Goal: Information Seeking & Learning: Learn about a topic

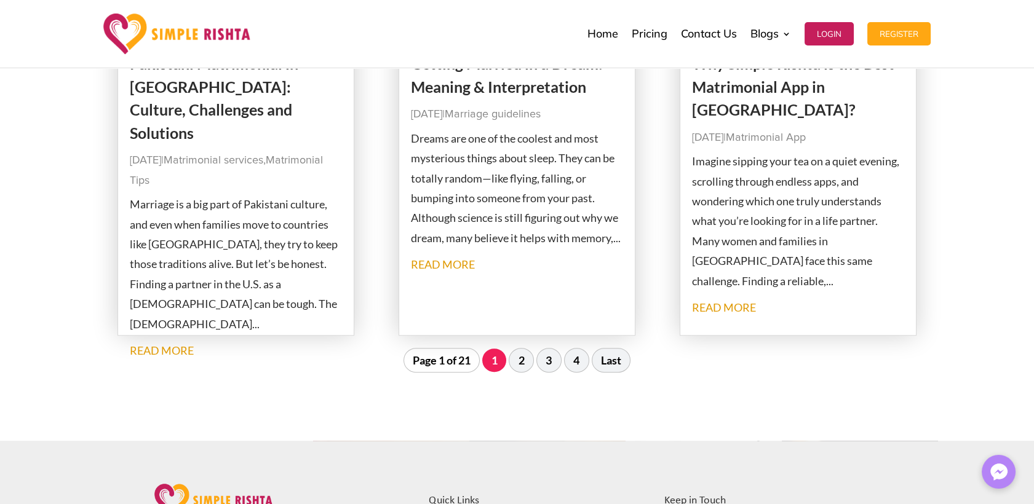
scroll to position [1571, 0]
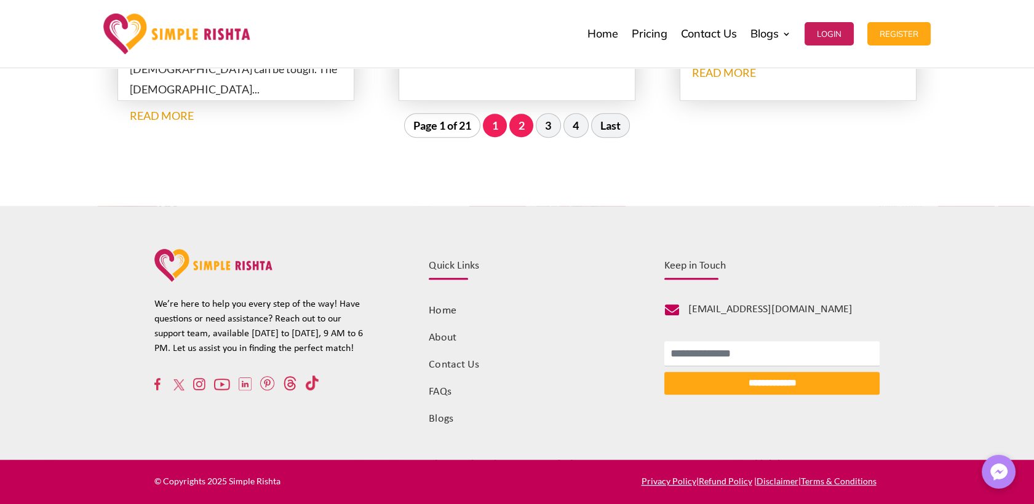
click at [519, 125] on link "2" at bounding box center [521, 125] width 24 height 23
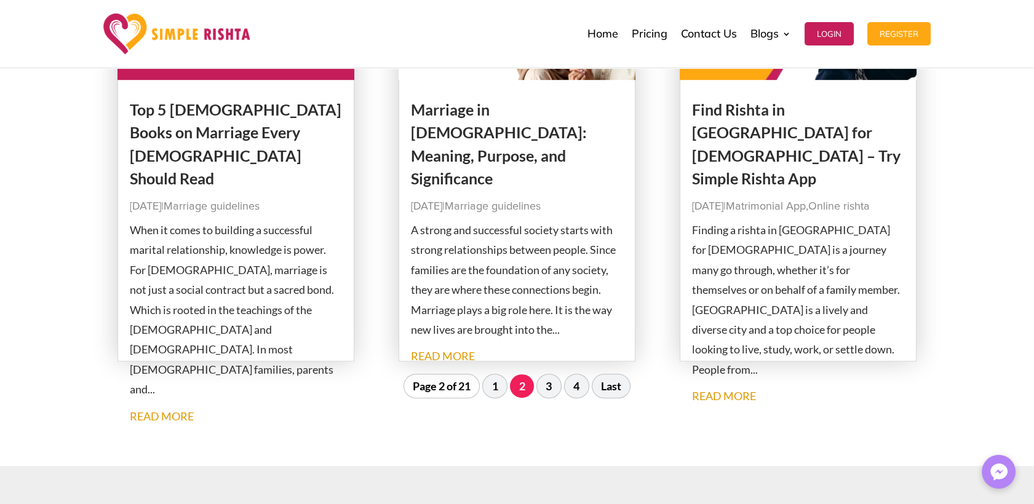
scroll to position [1501, 0]
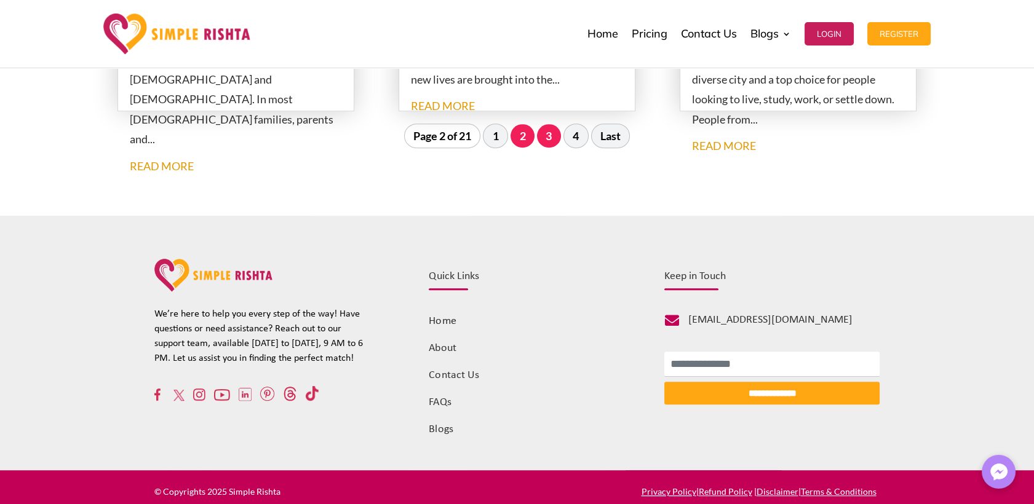
click at [554, 141] on link "3" at bounding box center [549, 135] width 24 height 23
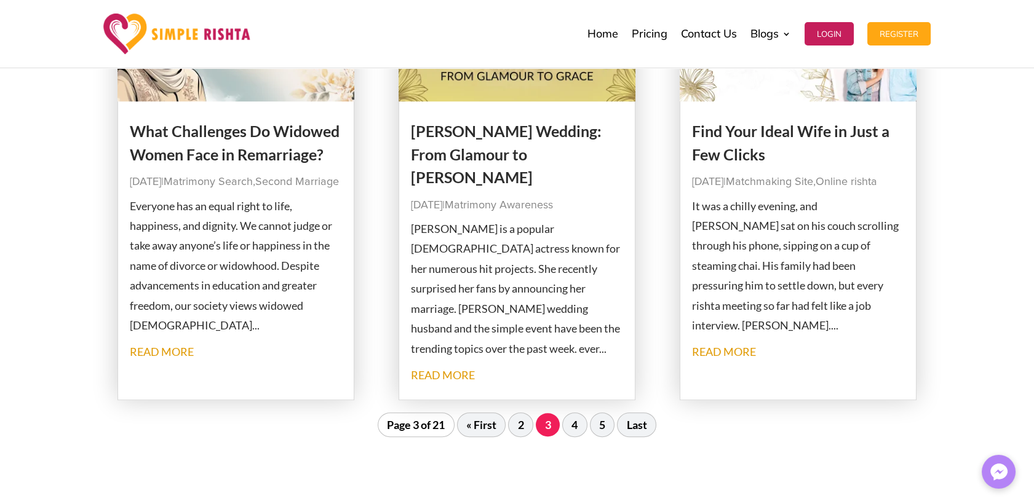
scroll to position [1366, 0]
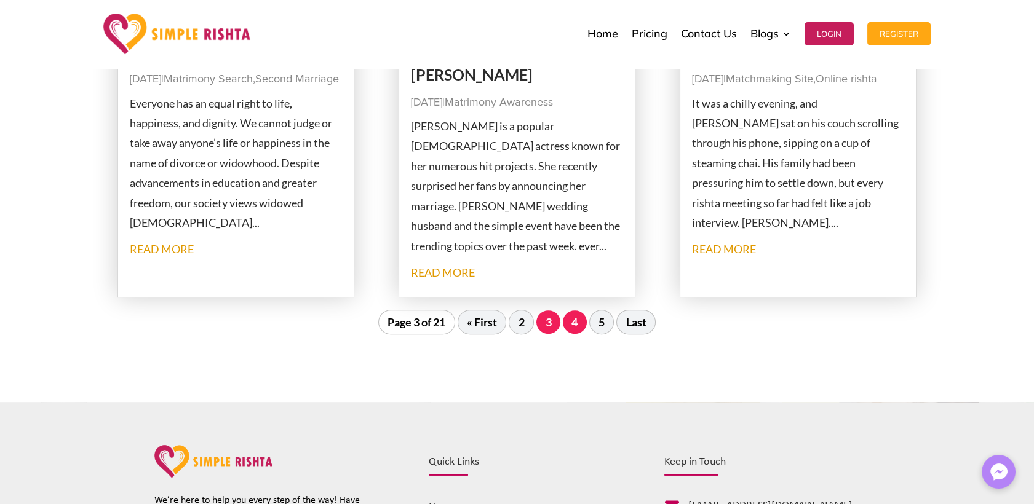
click at [581, 320] on link "4" at bounding box center [575, 321] width 24 height 23
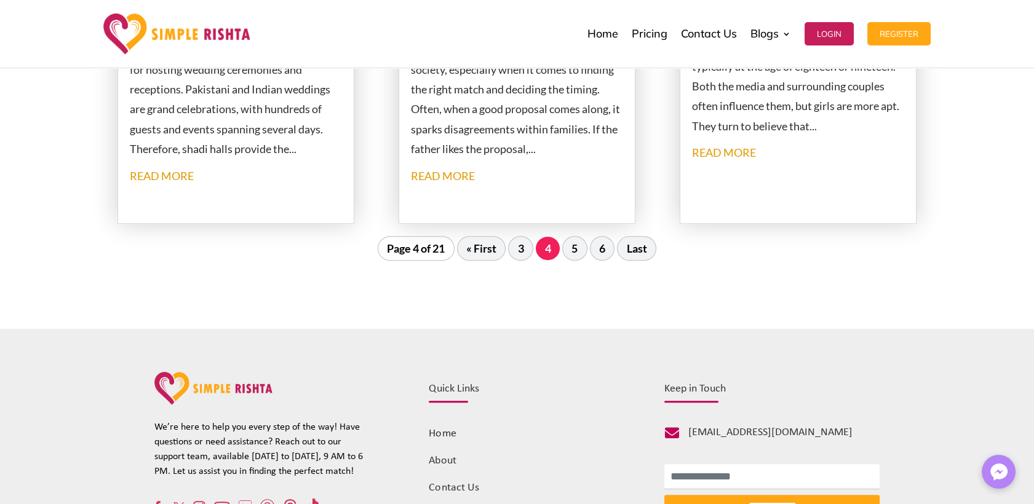
scroll to position [1501, 0]
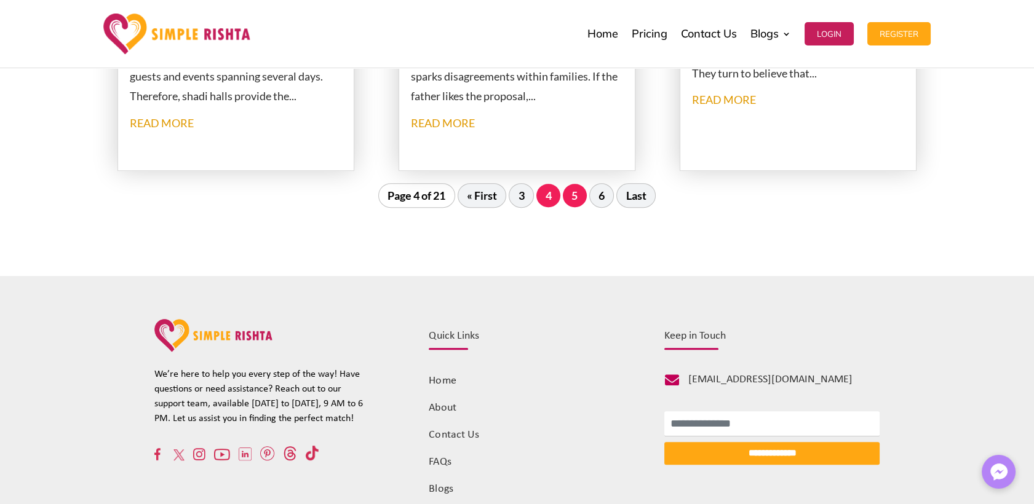
click at [575, 201] on link "5" at bounding box center [575, 195] width 24 height 23
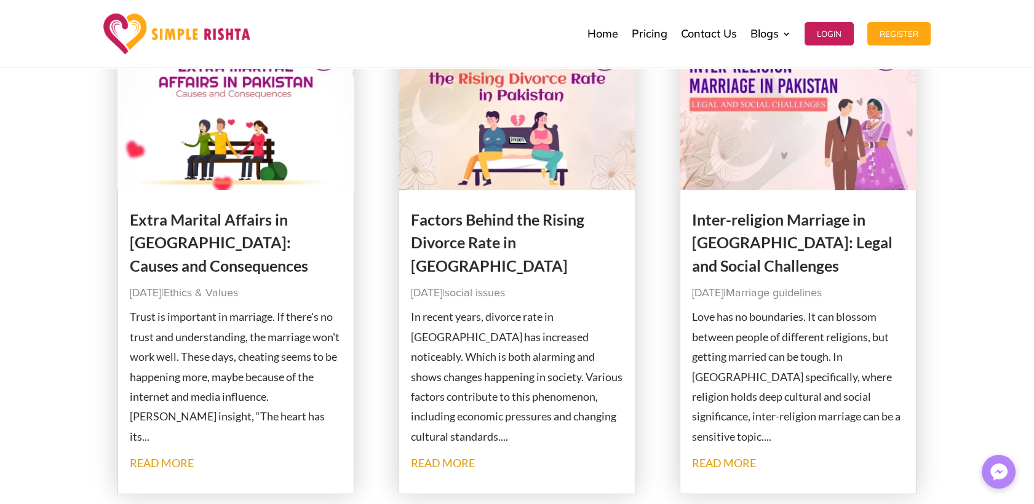
scroll to position [1229, 0]
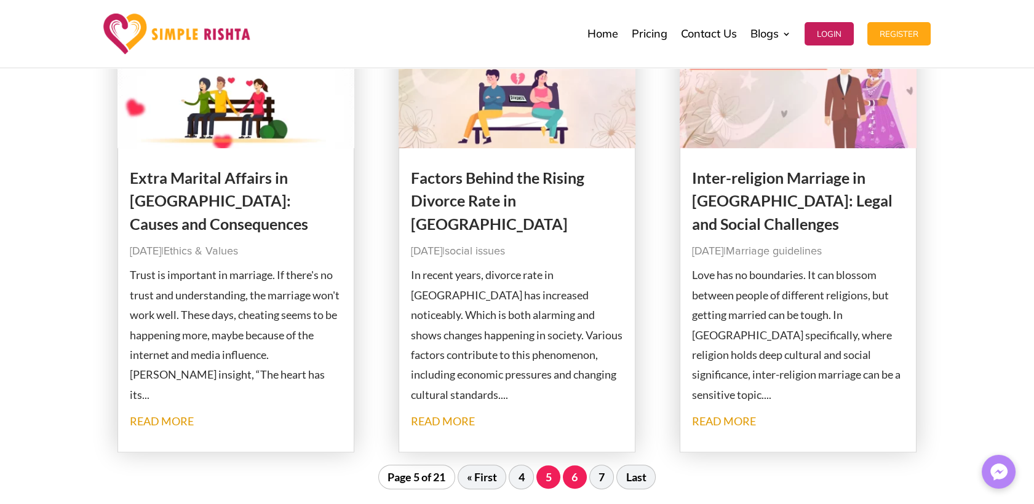
click at [575, 478] on link "6" at bounding box center [575, 476] width 24 height 23
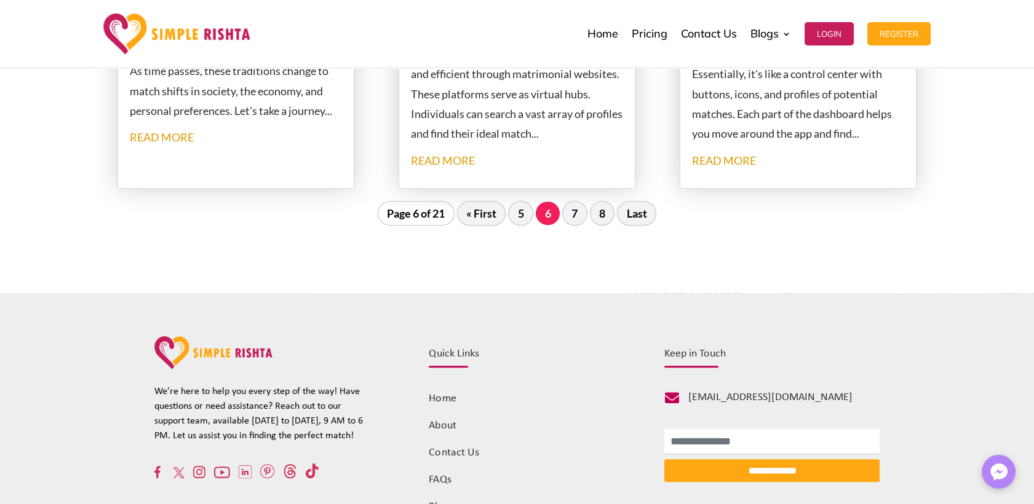
scroll to position [1434, 0]
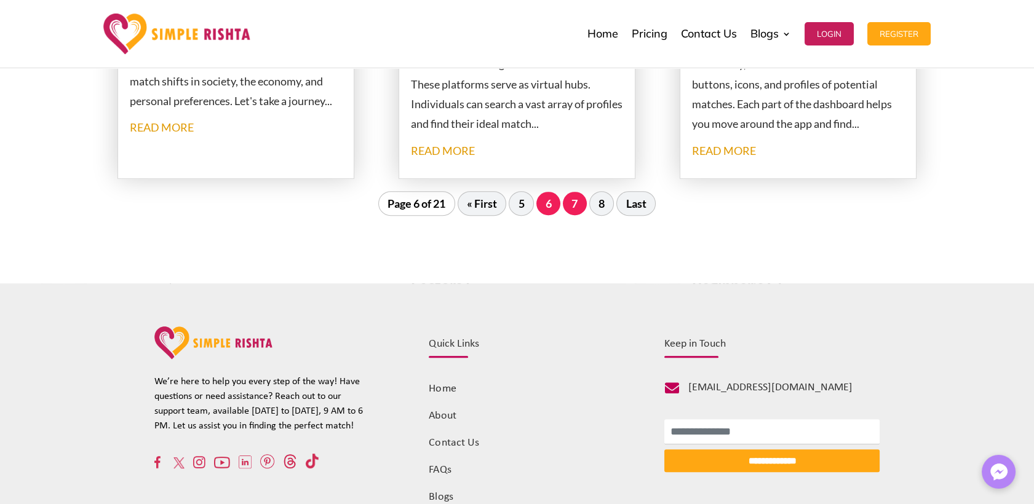
click at [580, 204] on link "7" at bounding box center [575, 203] width 24 height 23
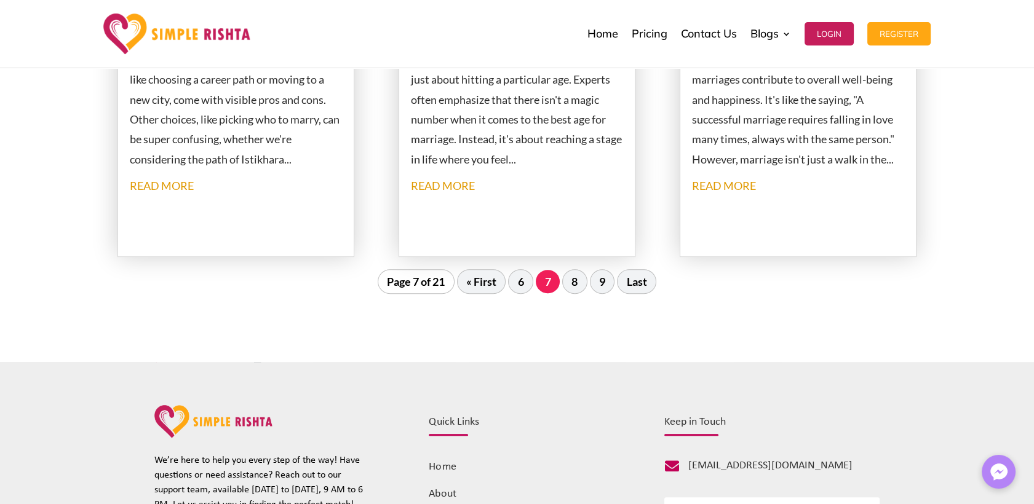
scroll to position [1501, 0]
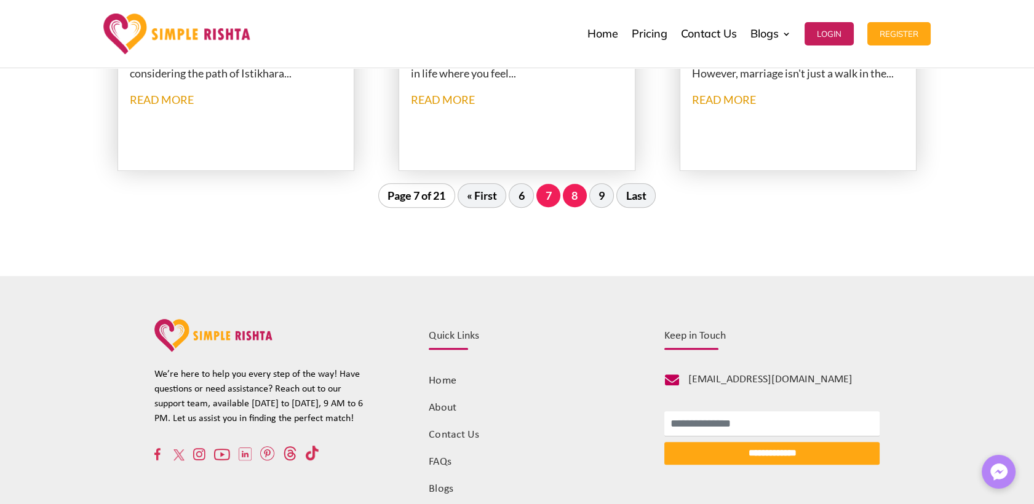
click at [576, 196] on link "8" at bounding box center [575, 195] width 24 height 23
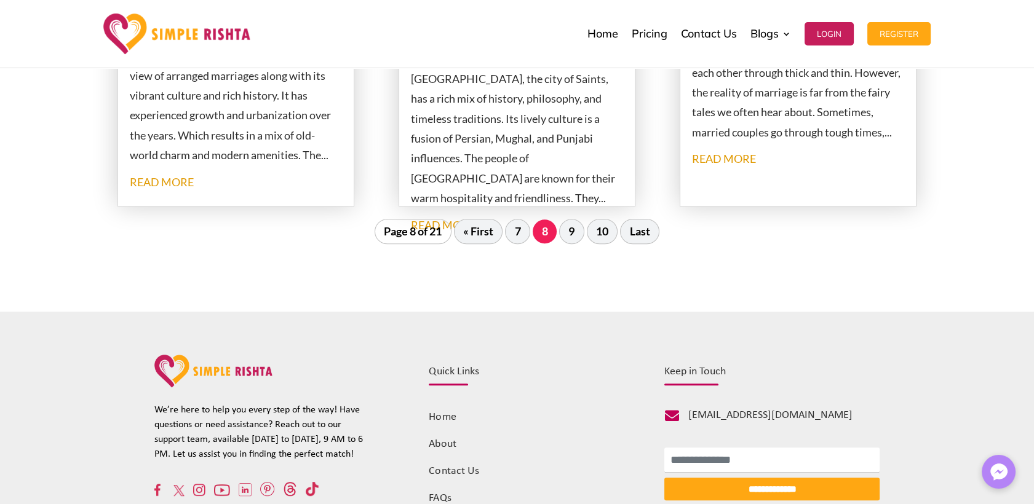
scroll to position [1434, 0]
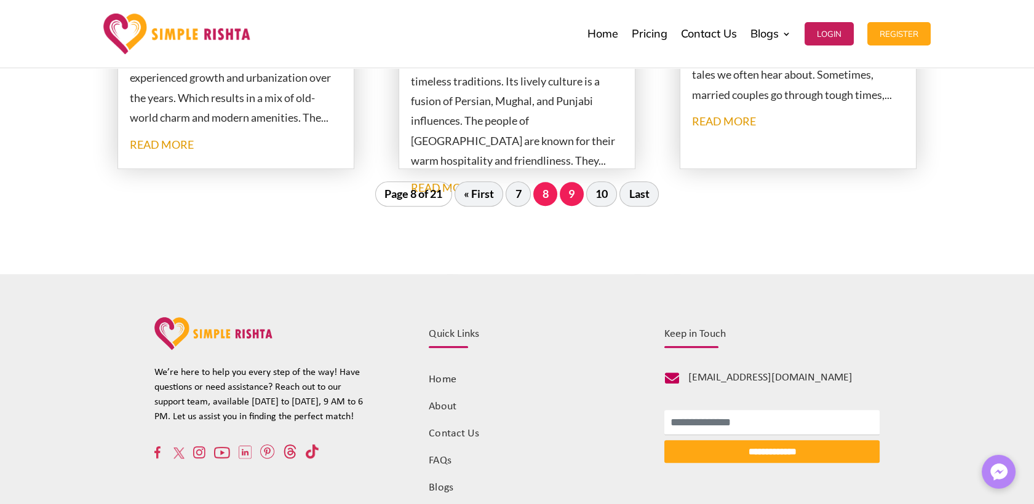
click at [575, 197] on link "9" at bounding box center [571, 193] width 24 height 23
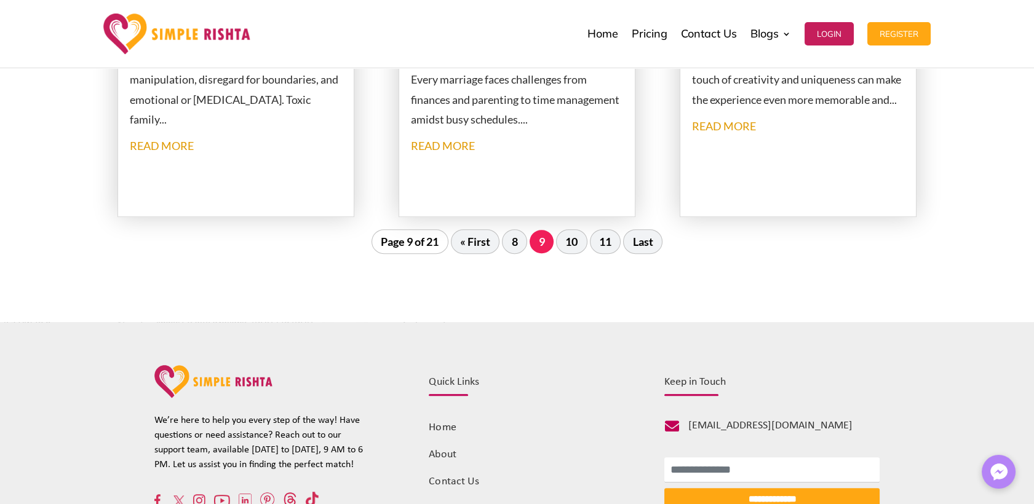
scroll to position [1631, 0]
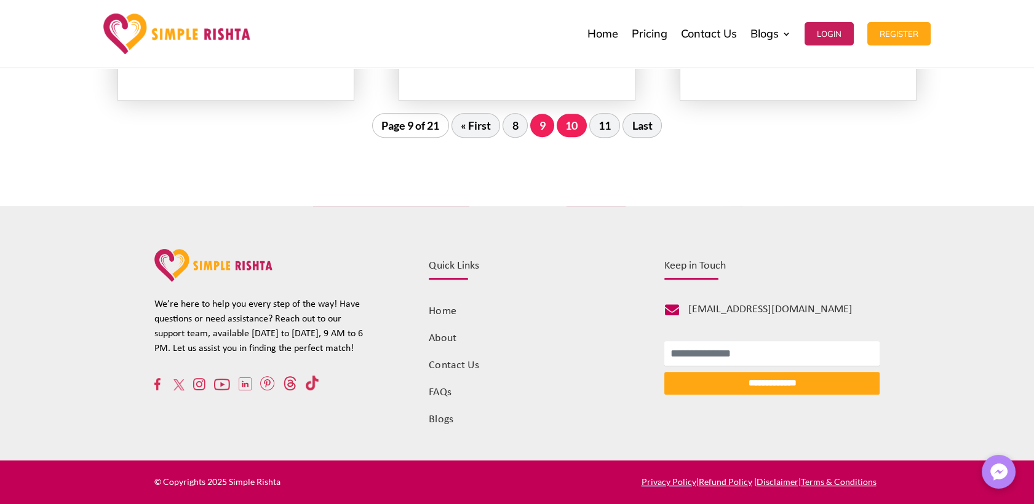
click at [572, 127] on link "10" at bounding box center [571, 125] width 30 height 23
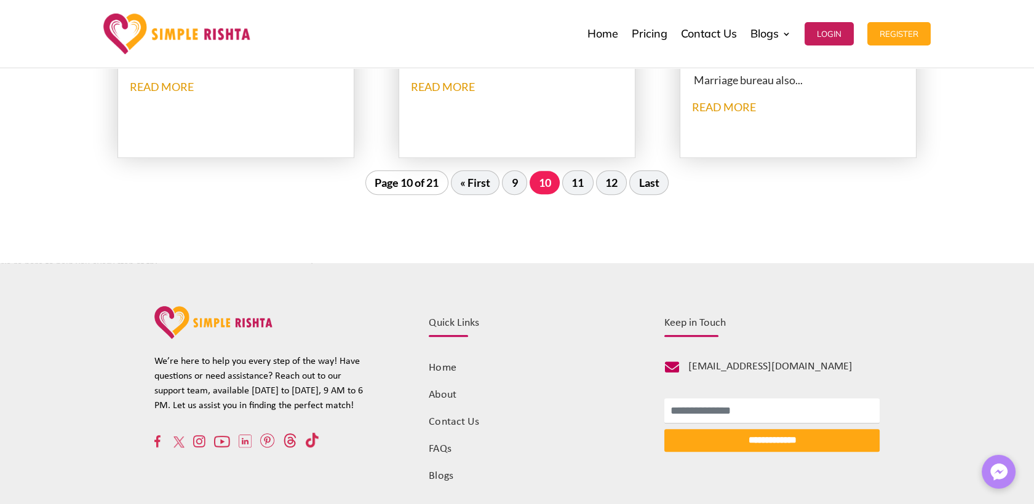
scroll to position [1570, 0]
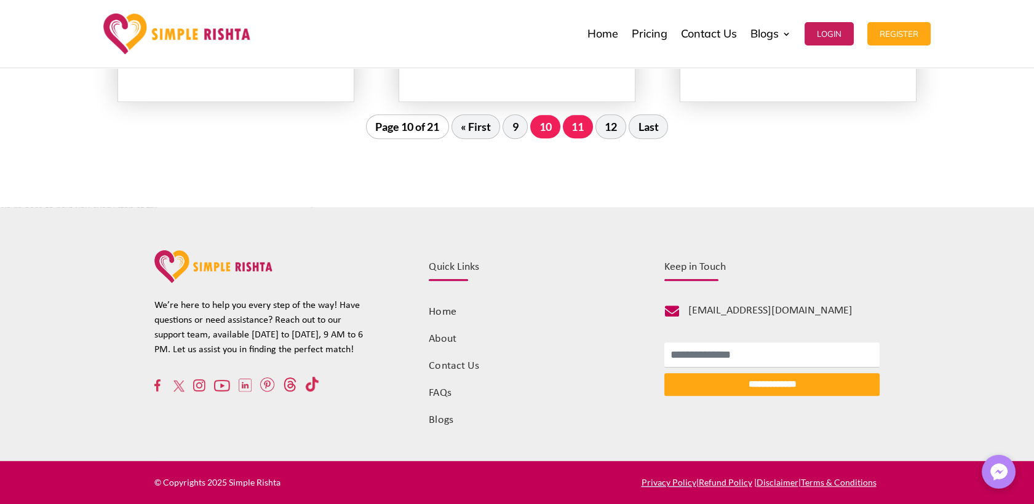
click at [569, 126] on link "11" at bounding box center [578, 126] width 30 height 23
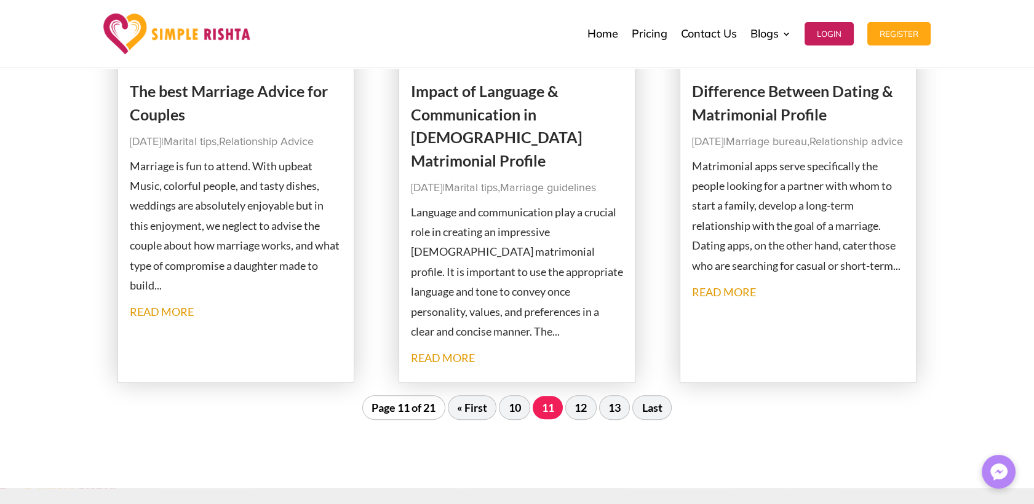
scroll to position [1434, 0]
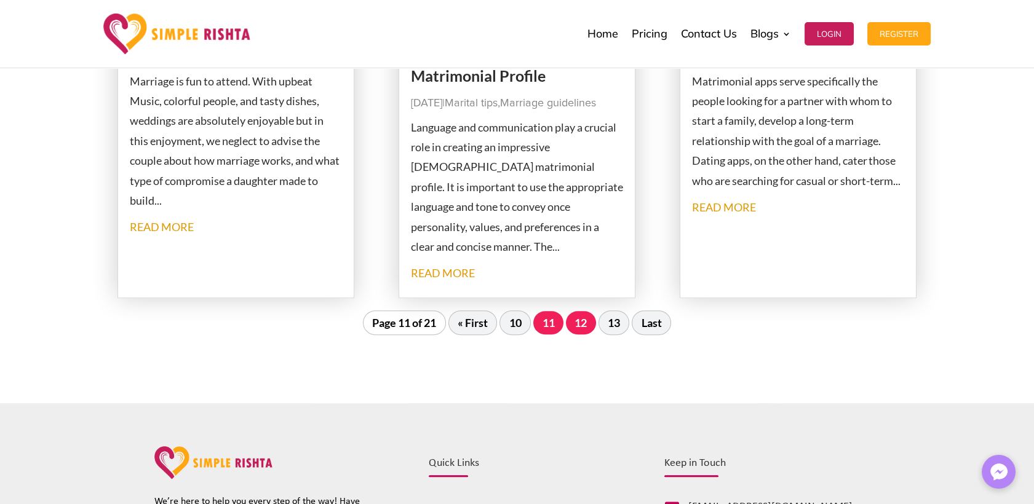
click at [588, 322] on link "12" at bounding box center [581, 322] width 30 height 23
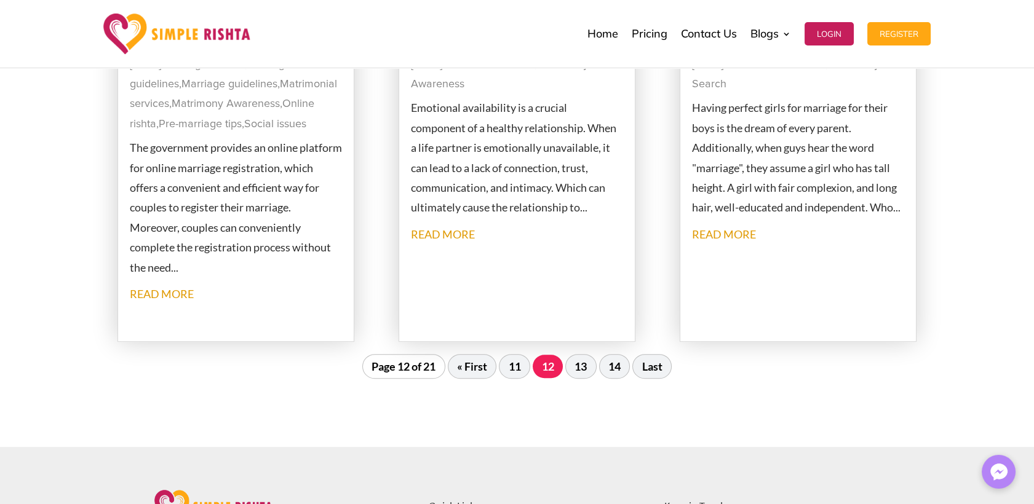
scroll to position [1501, 0]
click at [577, 360] on link "13" at bounding box center [581, 365] width 30 height 23
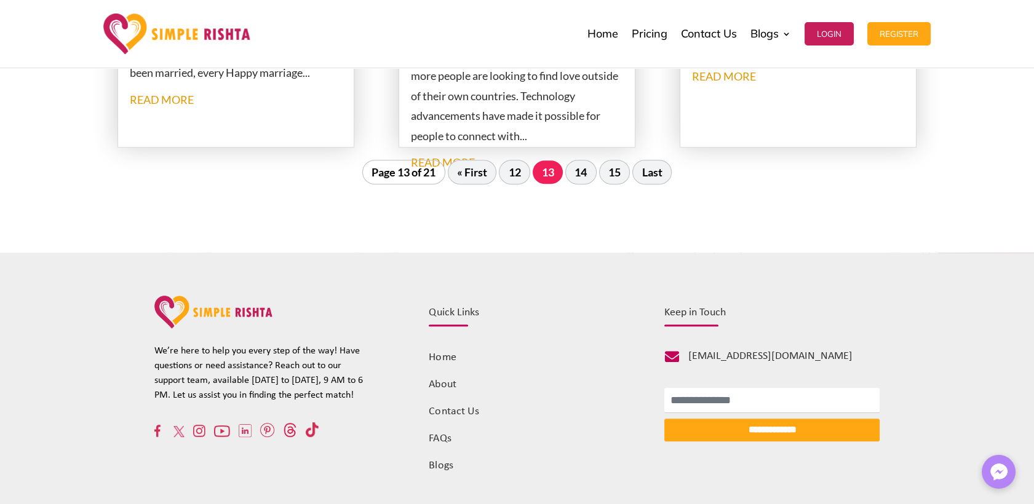
scroll to position [1570, 0]
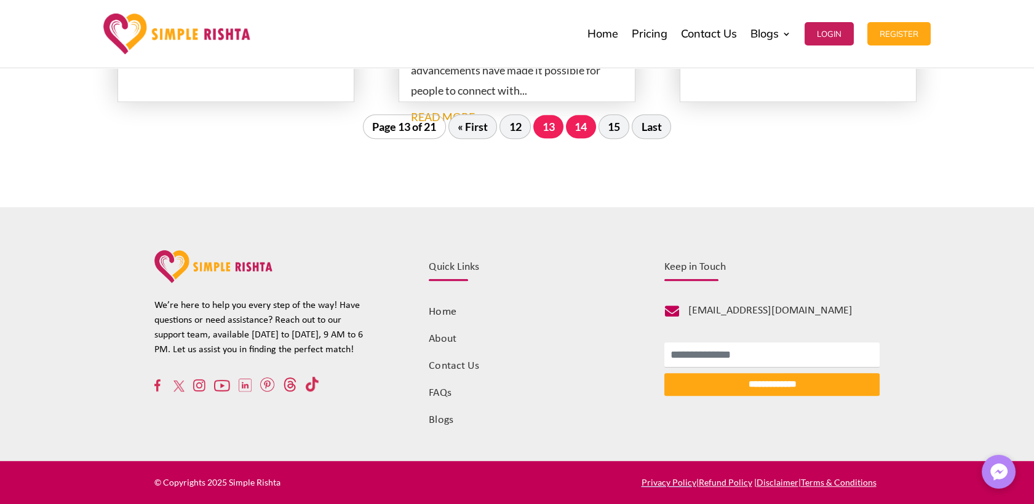
click at [582, 132] on link "14" at bounding box center [581, 126] width 30 height 23
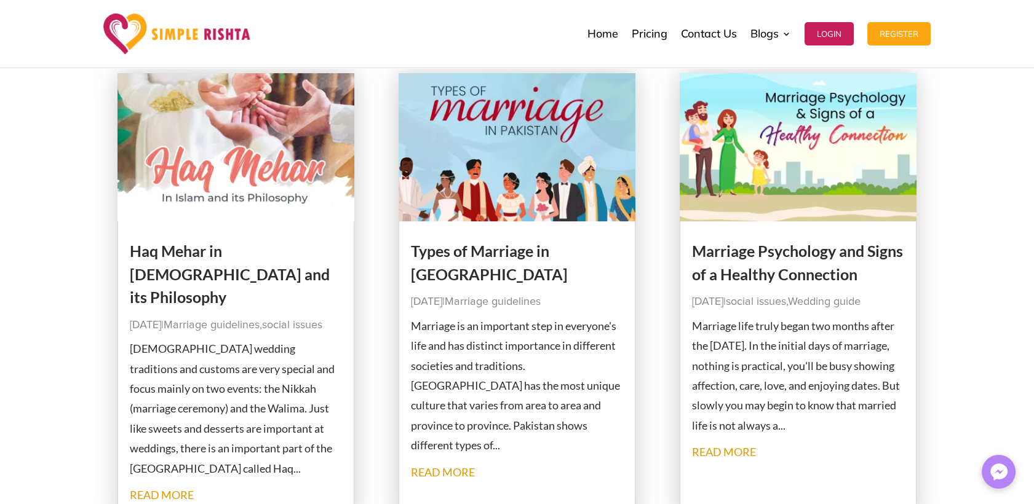
scroll to position [1161, 0]
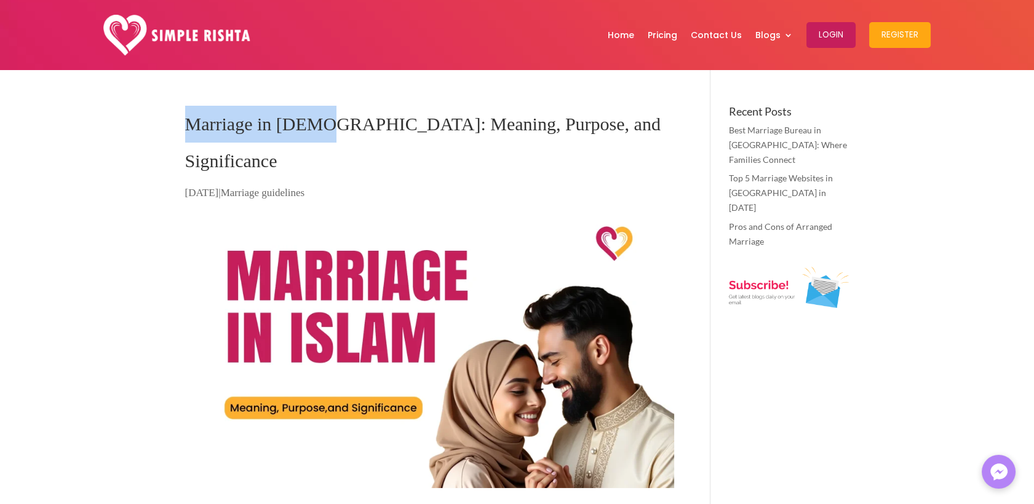
drag, startPoint x: 187, startPoint y: 122, endPoint x: 317, endPoint y: 119, distance: 129.8
click at [317, 119] on h1 "Marriage in Islam: Meaning, Purpose, and Significance" at bounding box center [429, 146] width 489 height 80
copy h1 "Marriage in Islam"
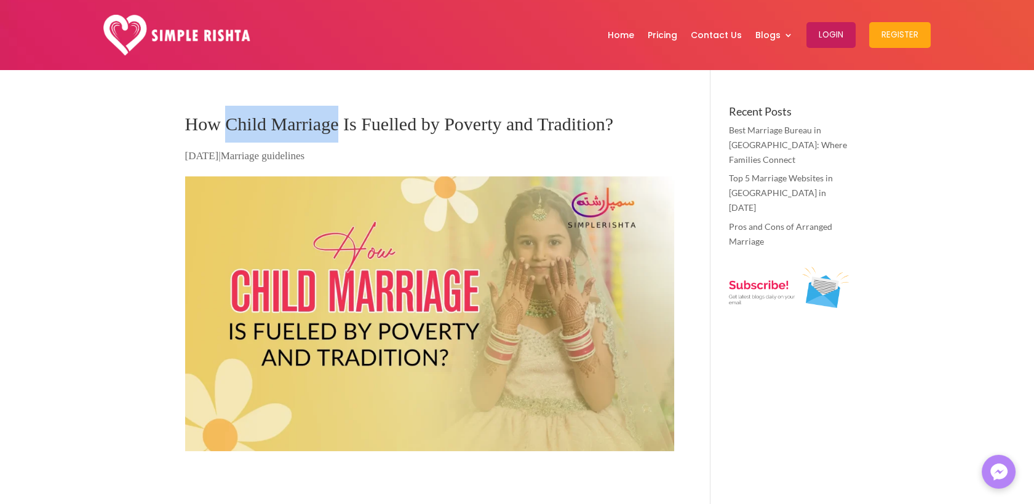
drag, startPoint x: 228, startPoint y: 122, endPoint x: 340, endPoint y: 122, distance: 111.9
click at [340, 122] on h1 "How Child Marriage Is Fuelled by Poverty and Tradition?" at bounding box center [429, 127] width 489 height 43
copy h1 "Child Marriage"
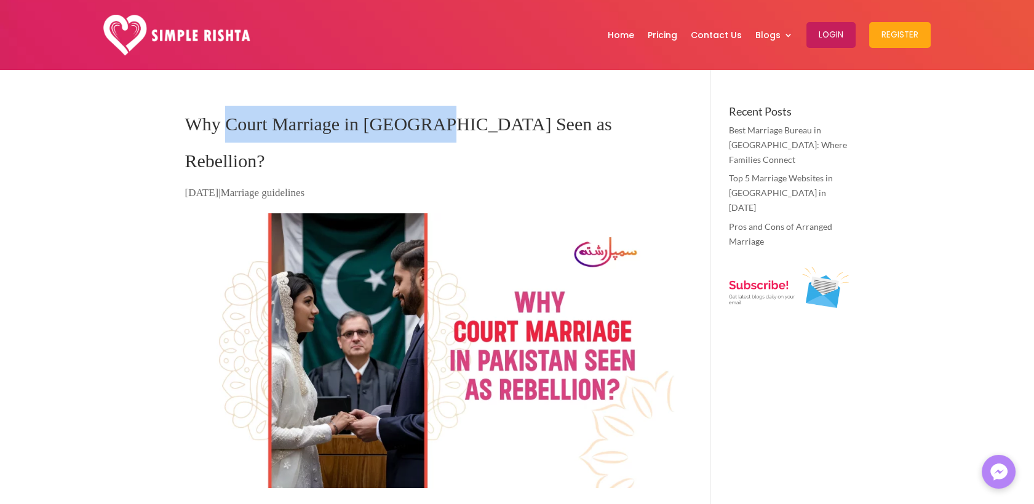
drag, startPoint x: 229, startPoint y: 122, endPoint x: 423, endPoint y: 131, distance: 194.5
click at [423, 131] on h1 "Why Court Marriage in Pakistan Seen as Rebellion?" at bounding box center [429, 146] width 489 height 80
copy h1 "Court Marriage in Pakistan"
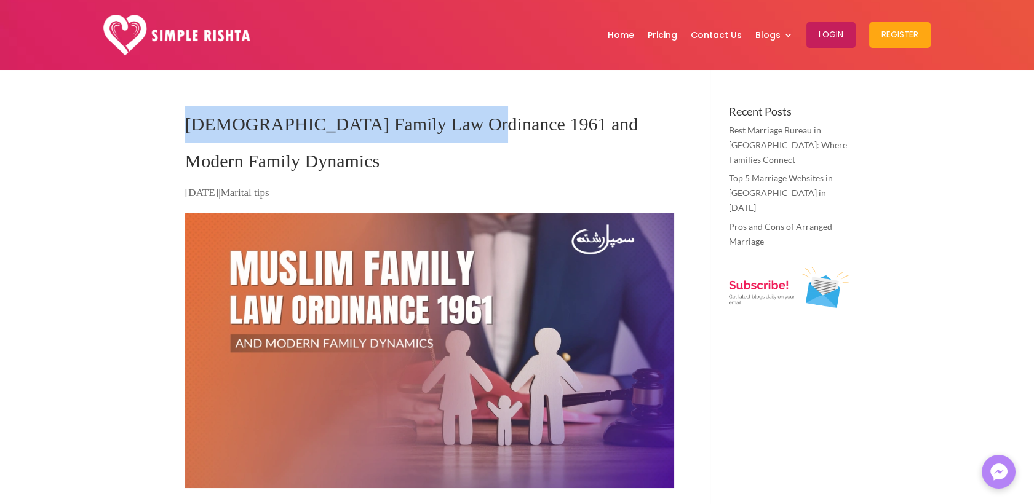
drag, startPoint x: 188, startPoint y: 124, endPoint x: 461, endPoint y: 130, distance: 273.7
click at [461, 130] on h1 "Muslim Family Law Ordinance 1961 and Modern Family Dynamics" at bounding box center [429, 146] width 489 height 80
copy h1 "Muslim Family Law Ordinance 1961"
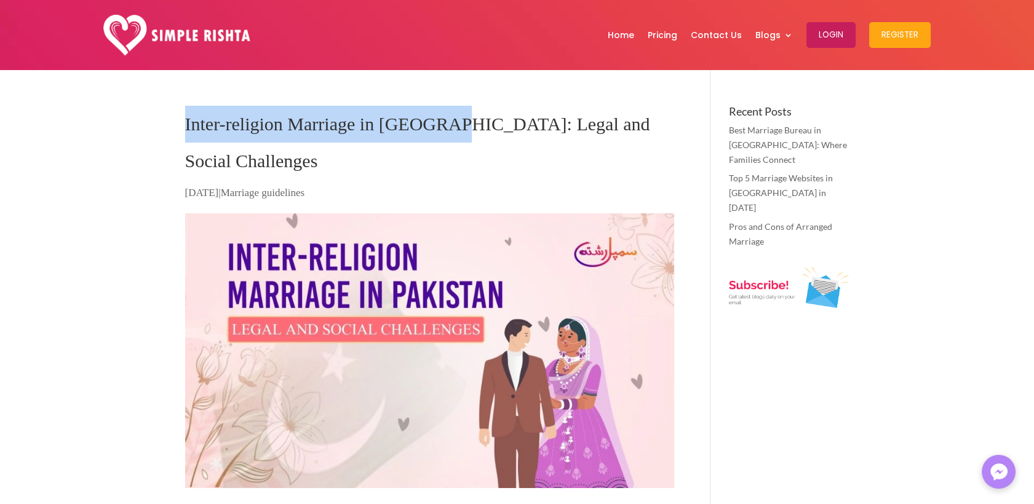
drag, startPoint x: 181, startPoint y: 124, endPoint x: 441, endPoint y: 121, distance: 260.7
drag, startPoint x: 186, startPoint y: 127, endPoint x: 437, endPoint y: 131, distance: 251.5
click at [437, 131] on h1 "Inter-religion Marriage in Pakistan: Legal and Social Challenges" at bounding box center [429, 146] width 489 height 80
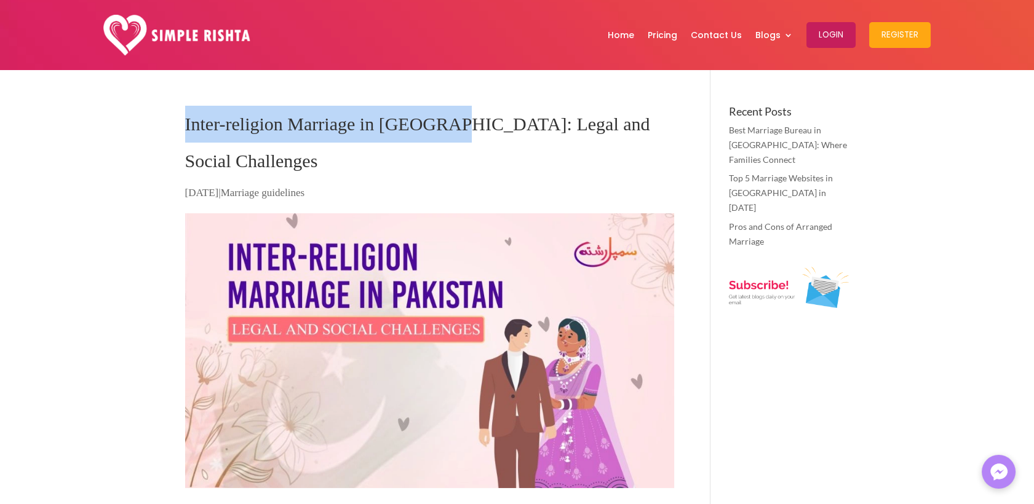
copy h1 "Inter-religion Marriage in Pakistan"
